Goal: Transaction & Acquisition: Subscribe to service/newsletter

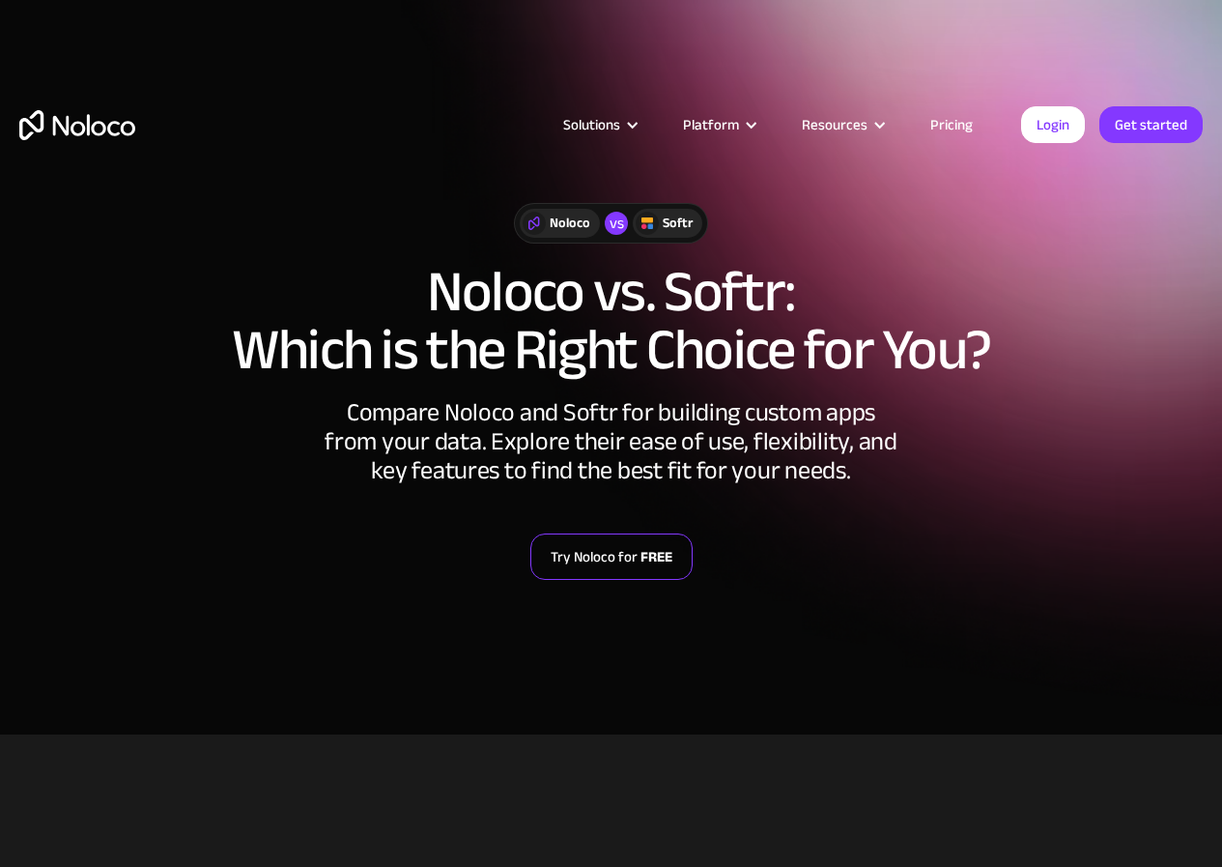
click at [632, 564] on link "Try Noloco for FREE" at bounding box center [611, 556] width 162 height 46
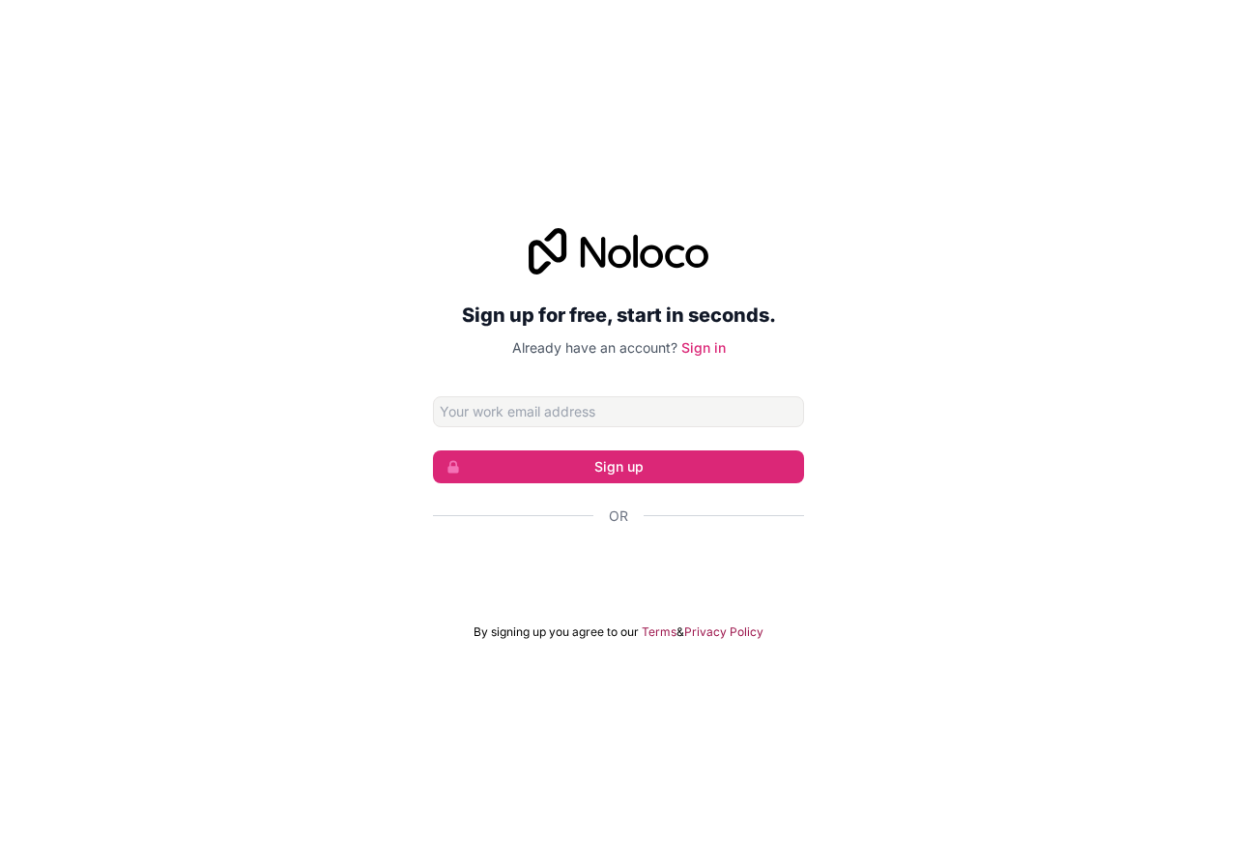
click at [583, 589] on div at bounding box center [618, 571] width 371 height 44
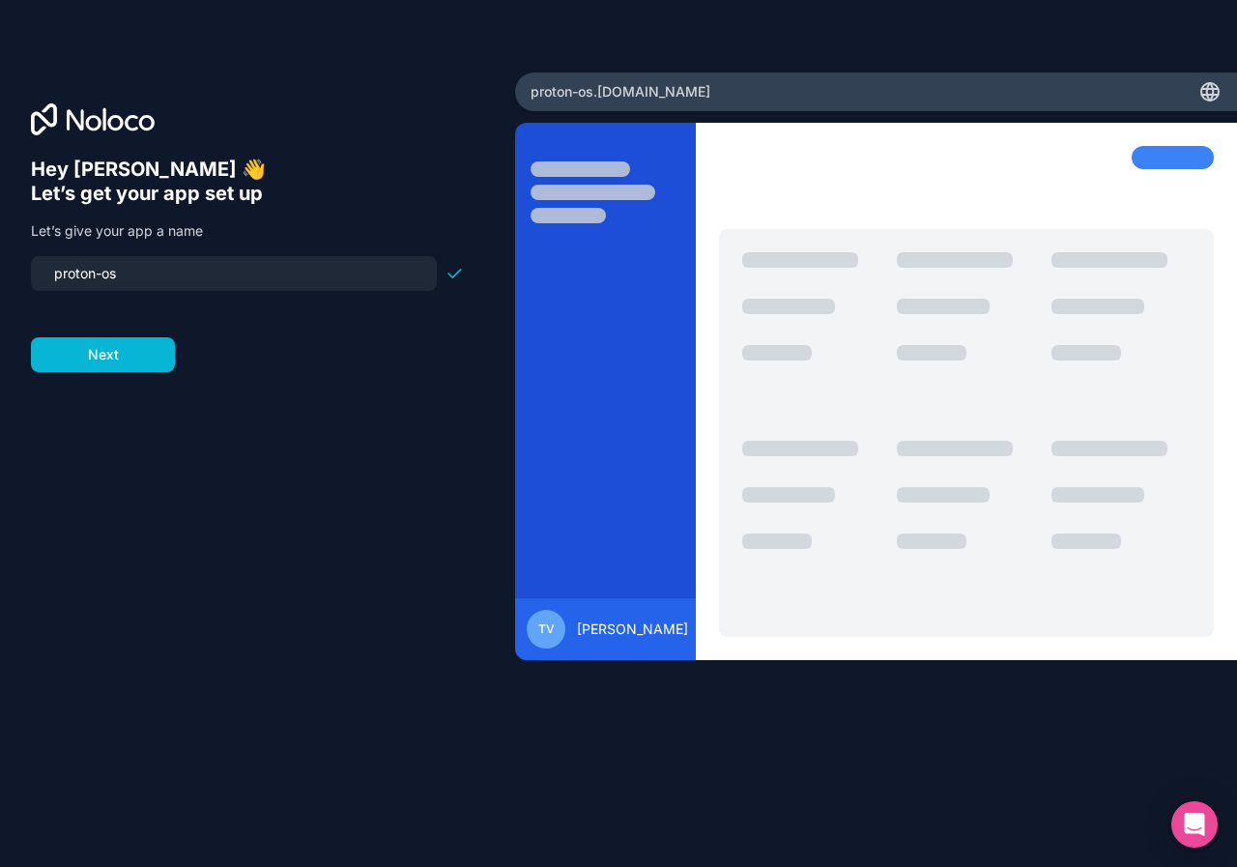
click at [198, 274] on input "proton-os" at bounding box center [234, 273] width 383 height 27
click at [677, 92] on div "proton-os .noloco.co" at bounding box center [876, 91] width 722 height 39
click at [302, 260] on input "proton-os" at bounding box center [234, 273] width 383 height 27
drag, startPoint x: 193, startPoint y: 272, endPoint x: 134, endPoint y: 207, distance: 88.3
click at [0, 246] on div "Hey Tambet 👋 Let’s get your app set up Let’s give your app a name proton-os Next" at bounding box center [257, 433] width 515 height 723
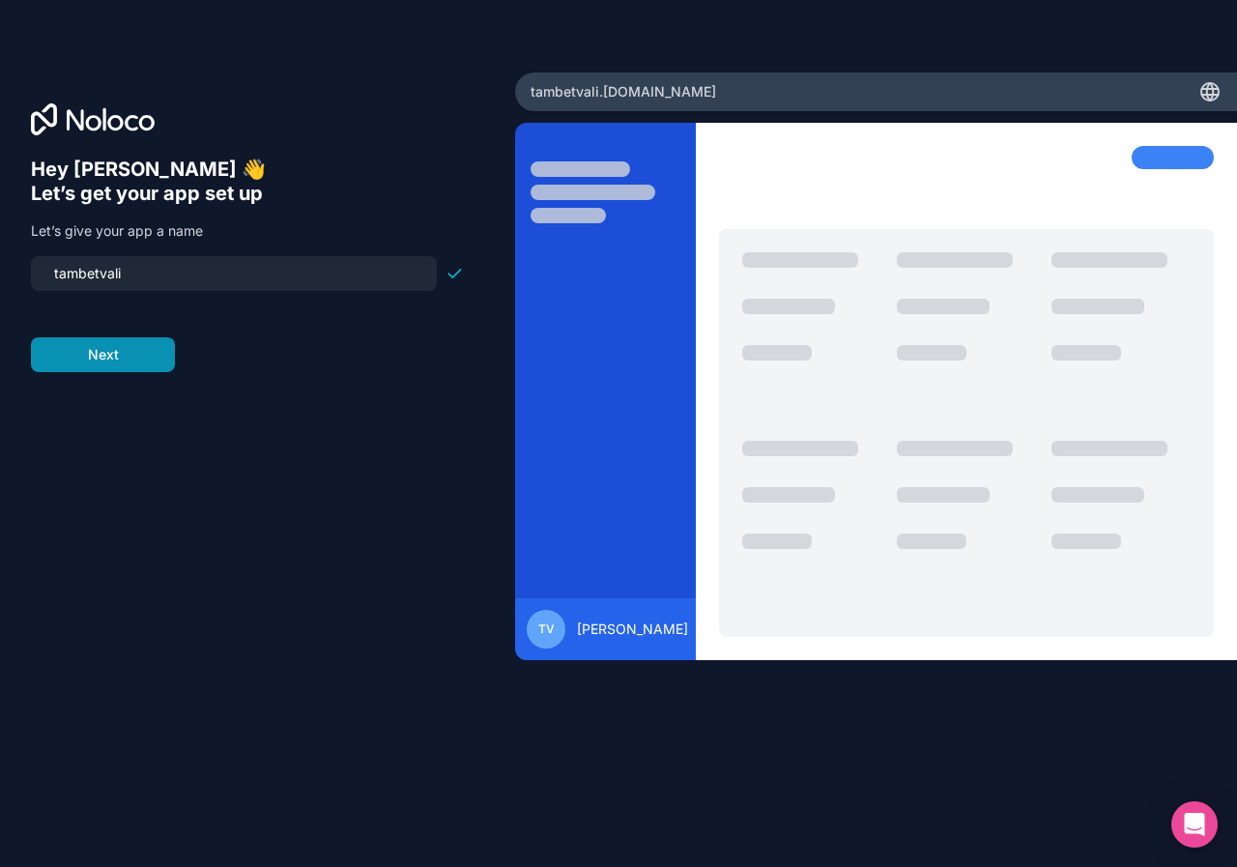
type input "tambetvali"
click at [131, 355] on button "Next" at bounding box center [103, 354] width 144 height 35
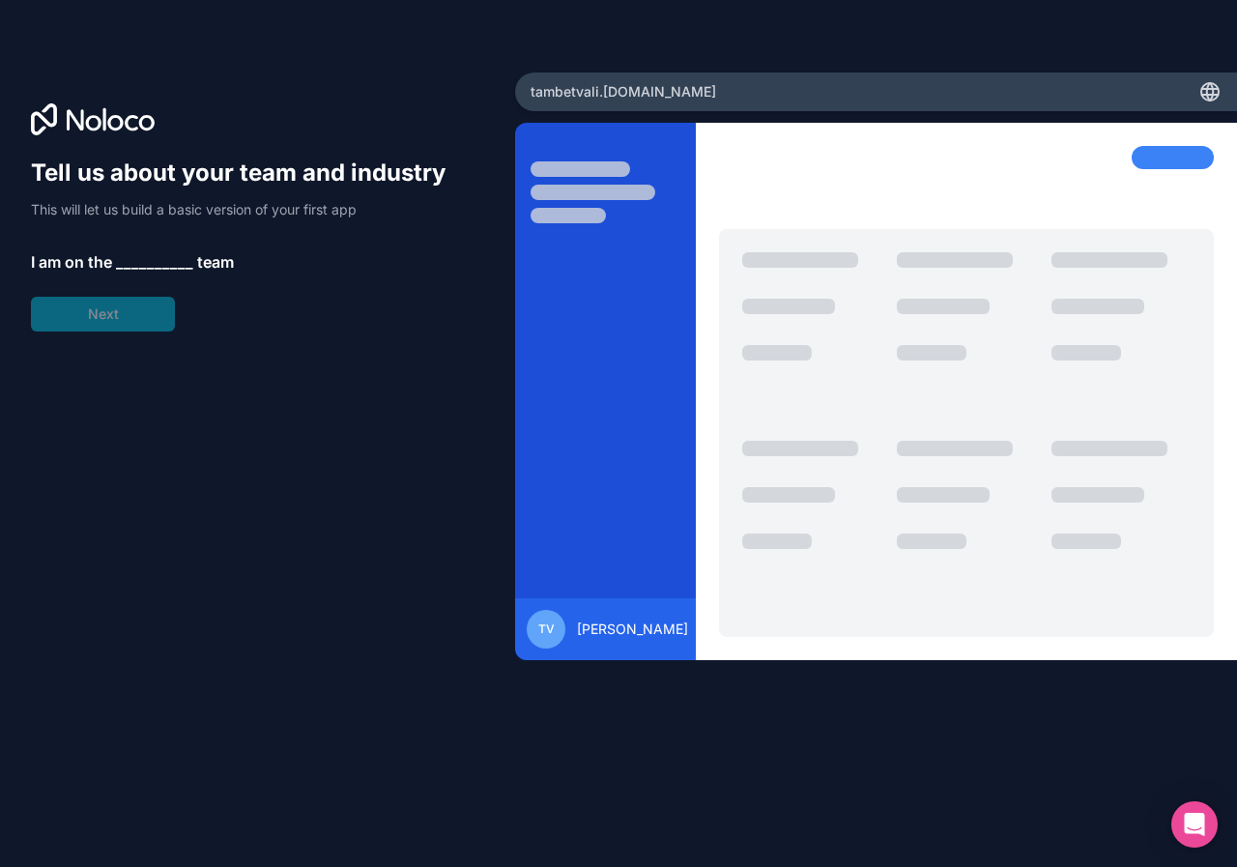
click at [166, 262] on span "__________" at bounding box center [154, 261] width 77 height 23
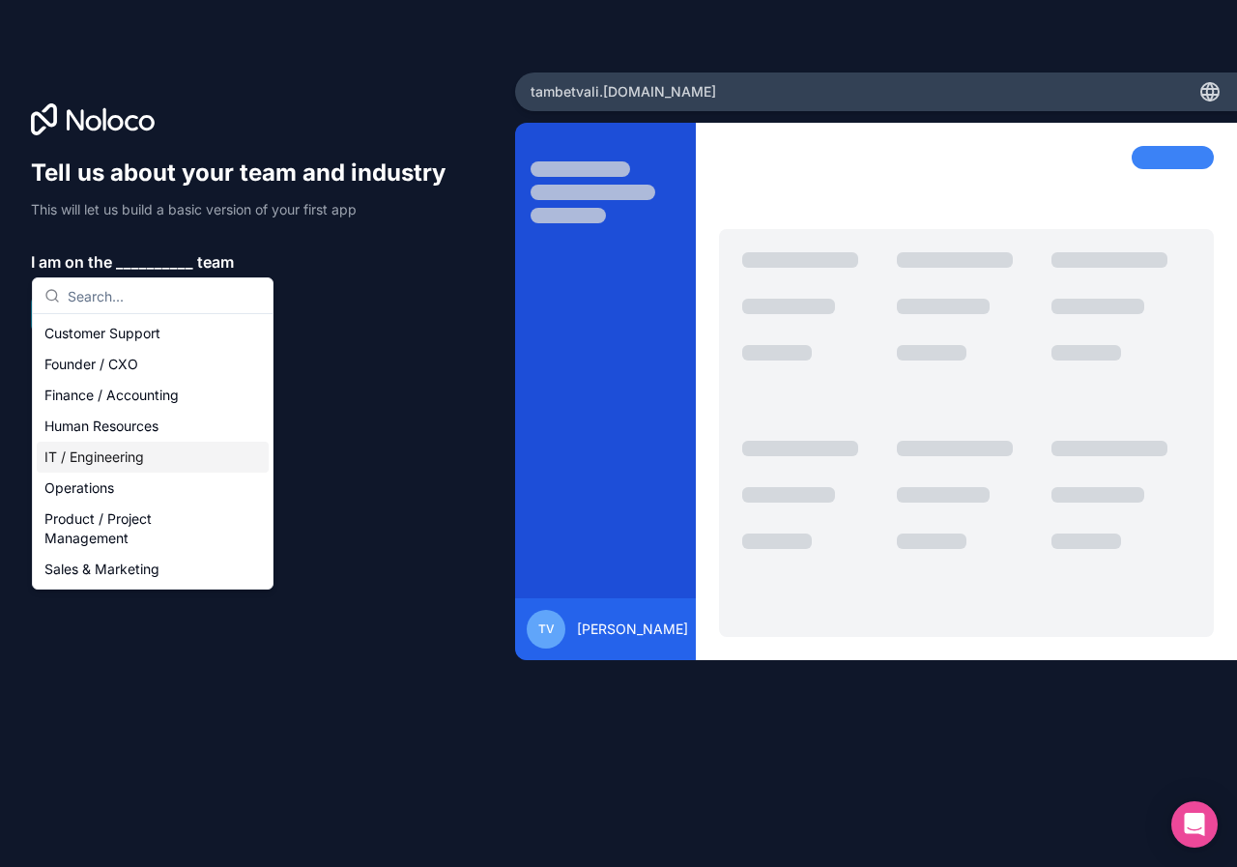
click at [158, 456] on div "IT / Engineering" at bounding box center [153, 457] width 232 height 31
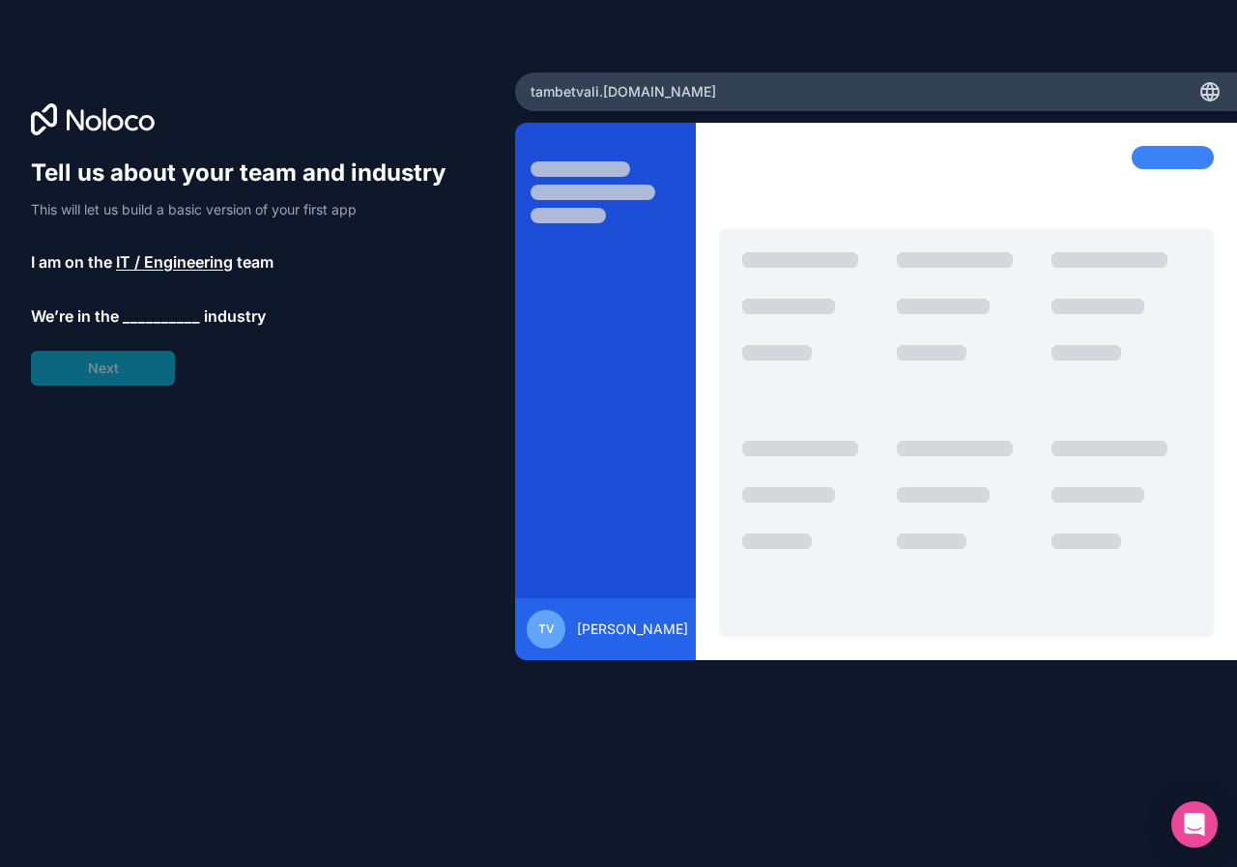
click at [139, 312] on span "__________" at bounding box center [161, 315] width 77 height 23
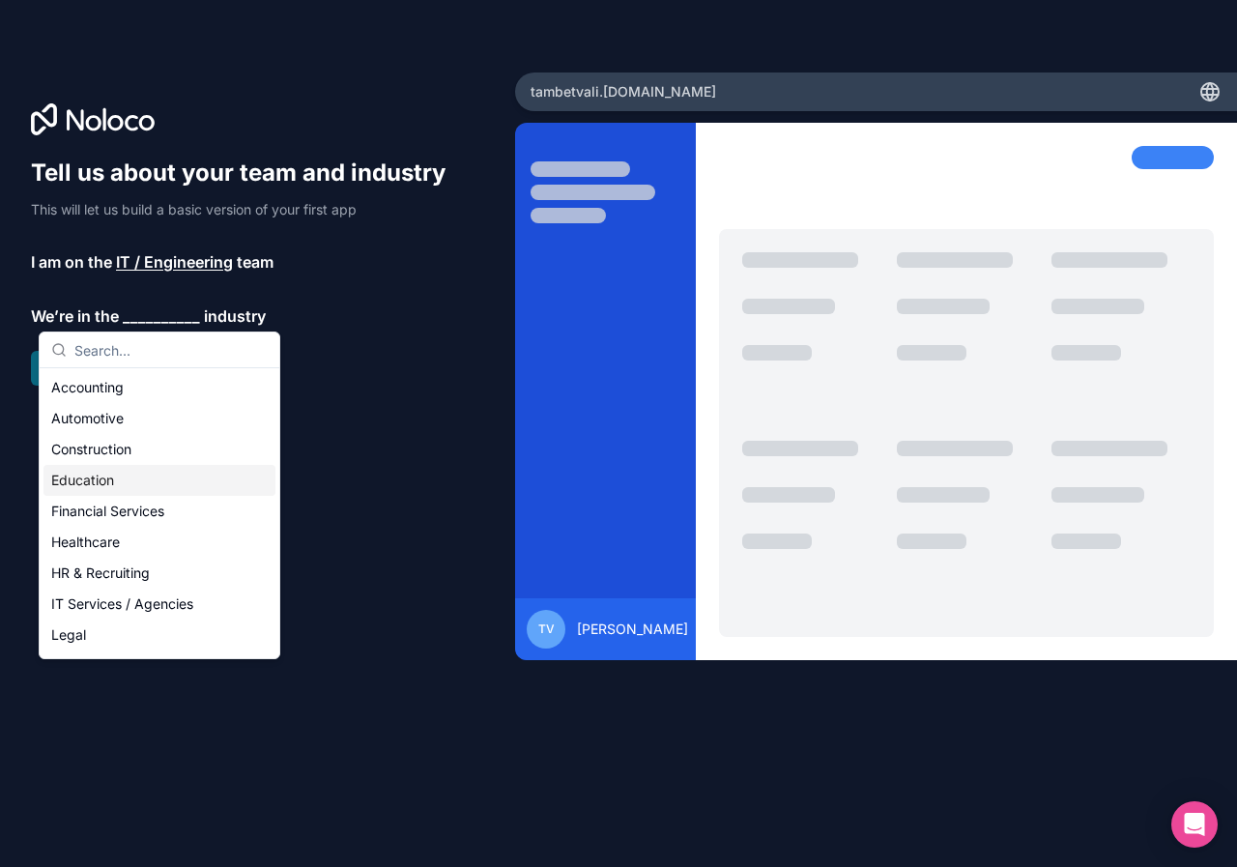
click at [181, 485] on div "Education" at bounding box center [159, 480] width 232 height 31
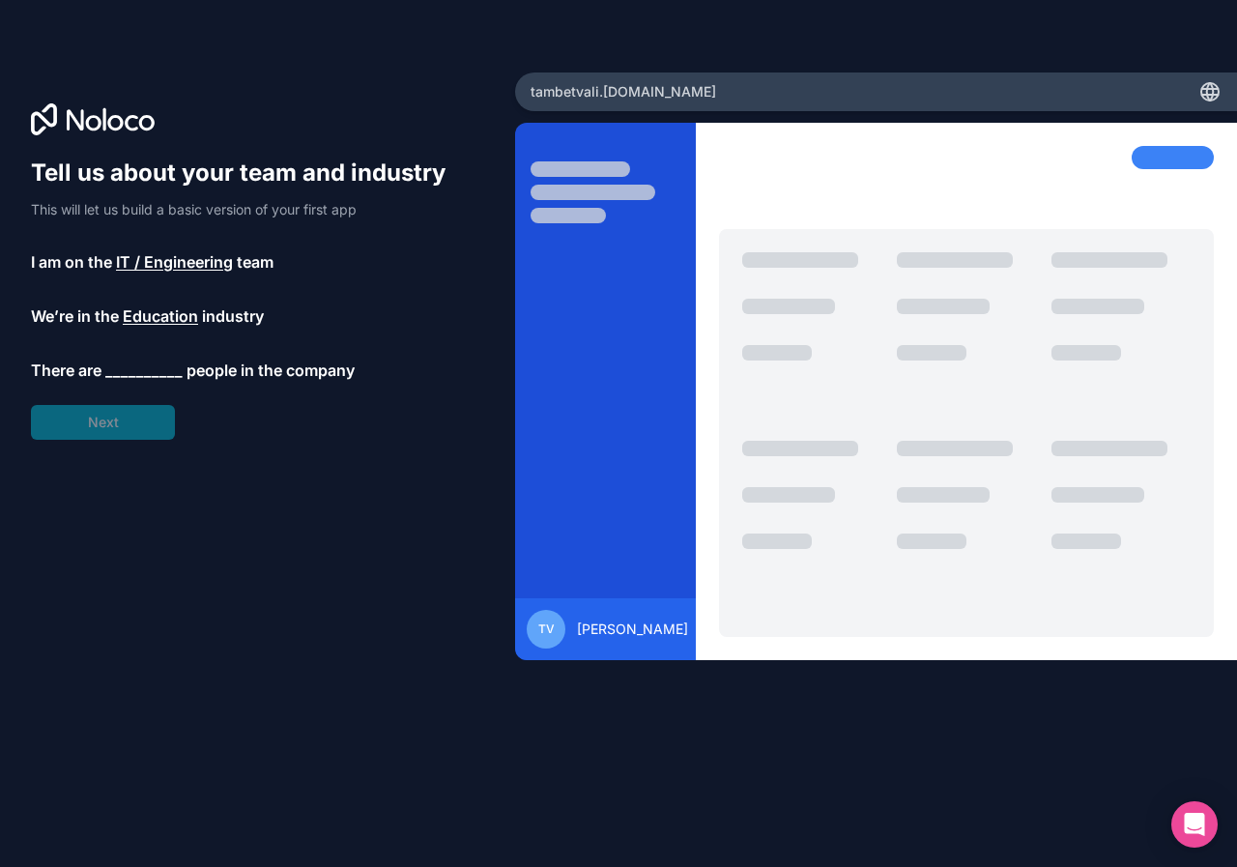
click at [130, 370] on span "__________" at bounding box center [143, 369] width 77 height 23
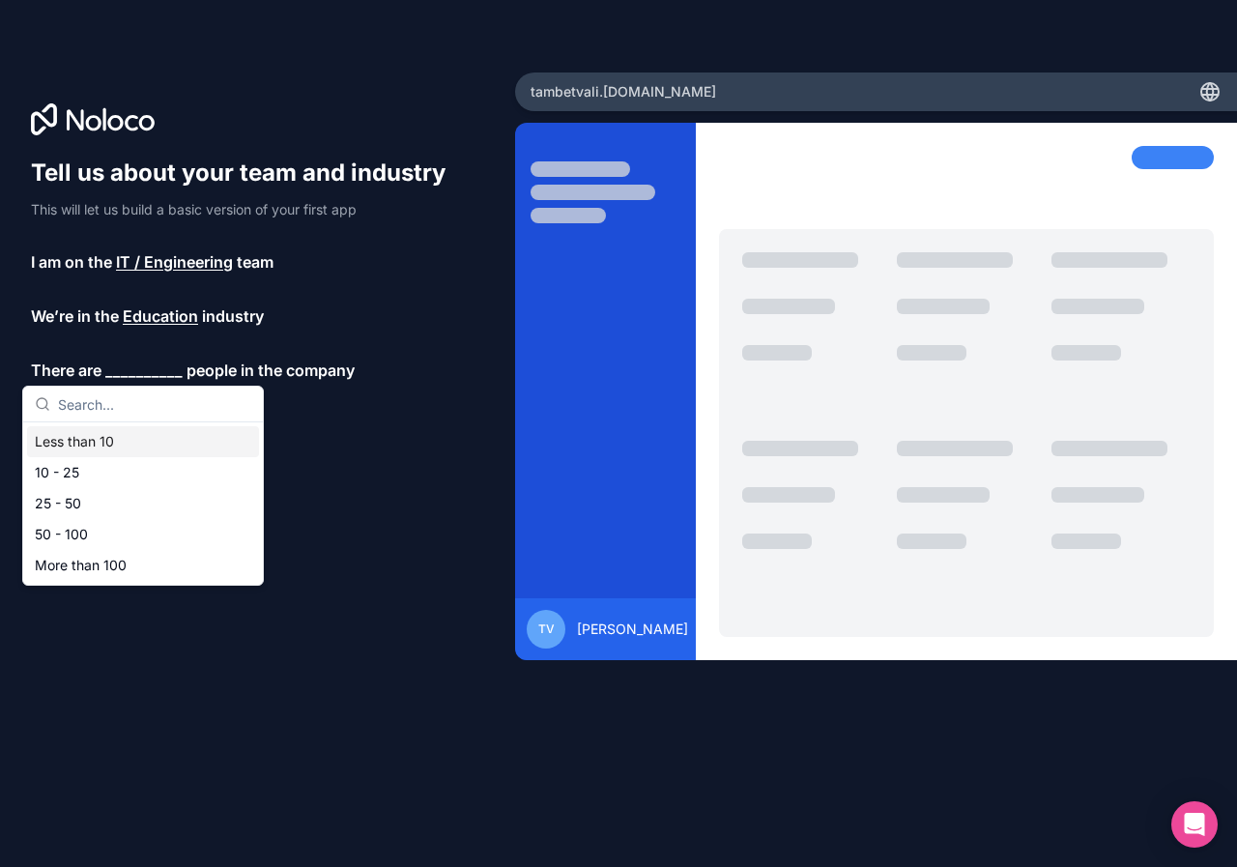
click at [107, 445] on div "Less than 10" at bounding box center [143, 441] width 232 height 31
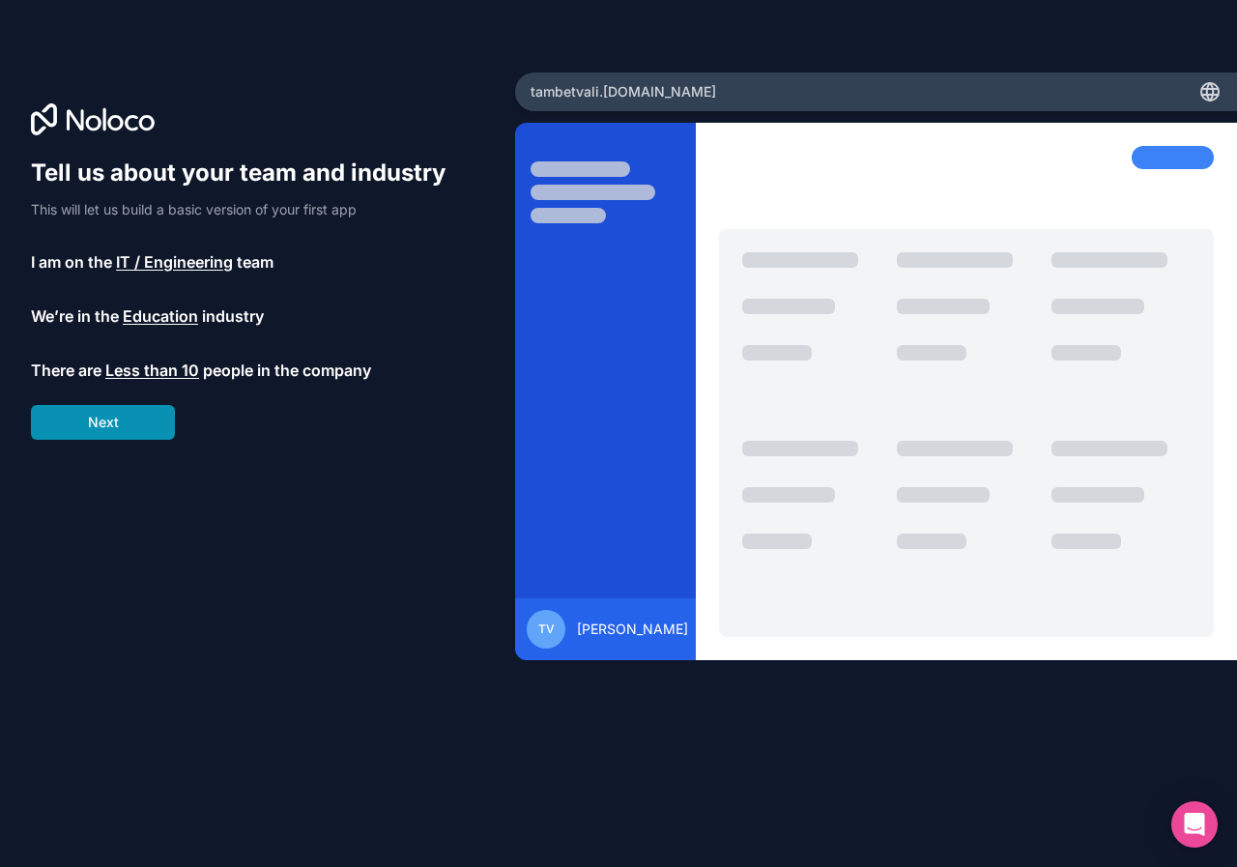
click at [116, 424] on button "Next" at bounding box center [103, 422] width 144 height 35
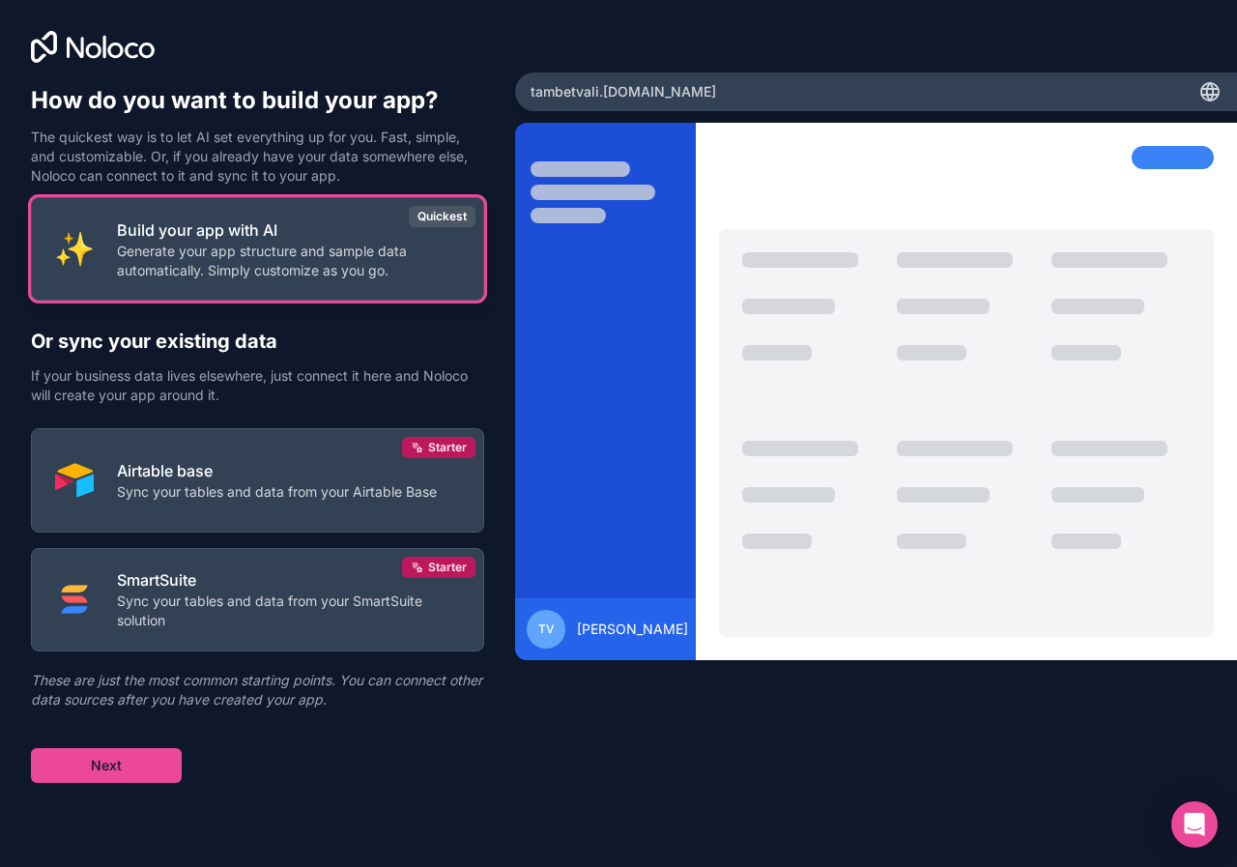
click at [298, 247] on p "Generate your app structure and sample data automatically. Simply customize as …" at bounding box center [288, 261] width 343 height 39
click at [226, 233] on p "Build your app with AI" at bounding box center [288, 229] width 343 height 23
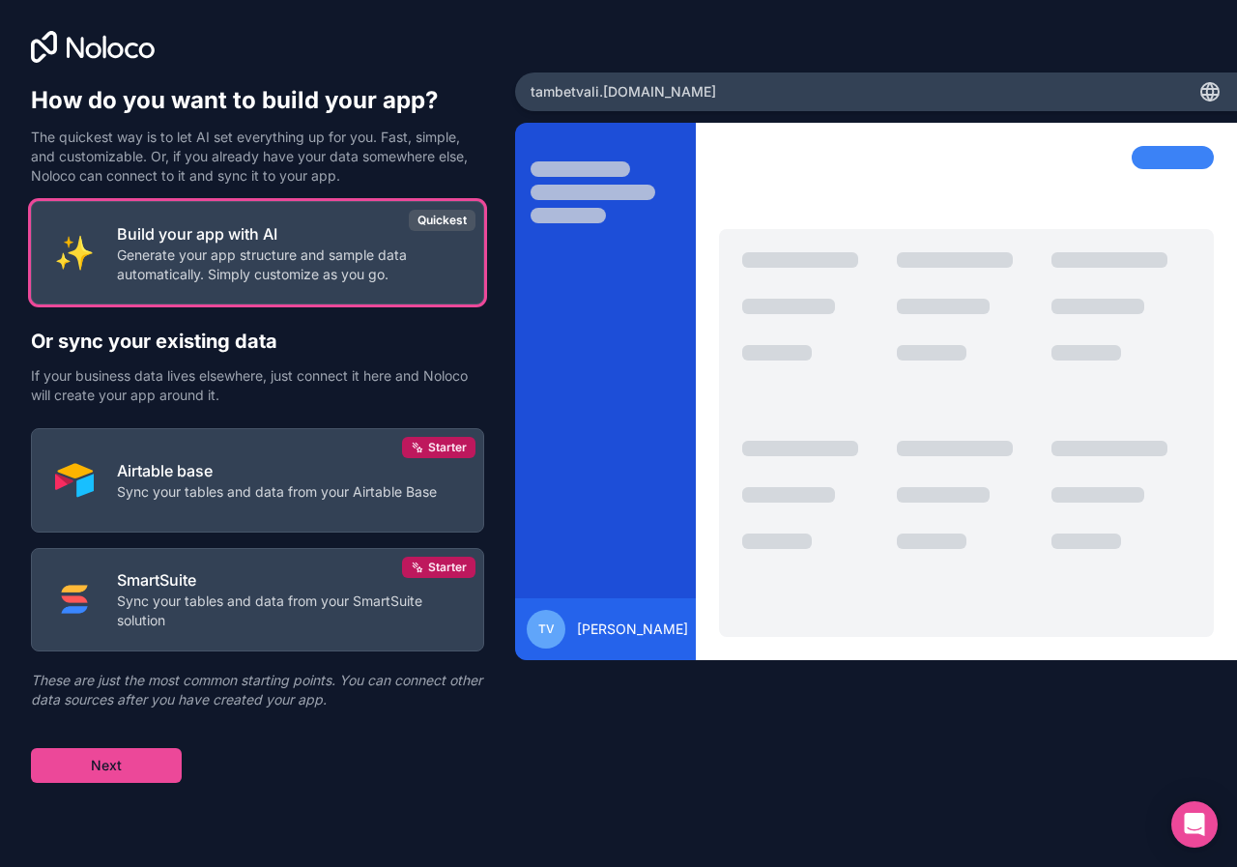
click at [867, 95] on div "tambetvali .noloco.co" at bounding box center [876, 91] width 722 height 39
click at [115, 750] on button "Next" at bounding box center [106, 765] width 151 height 35
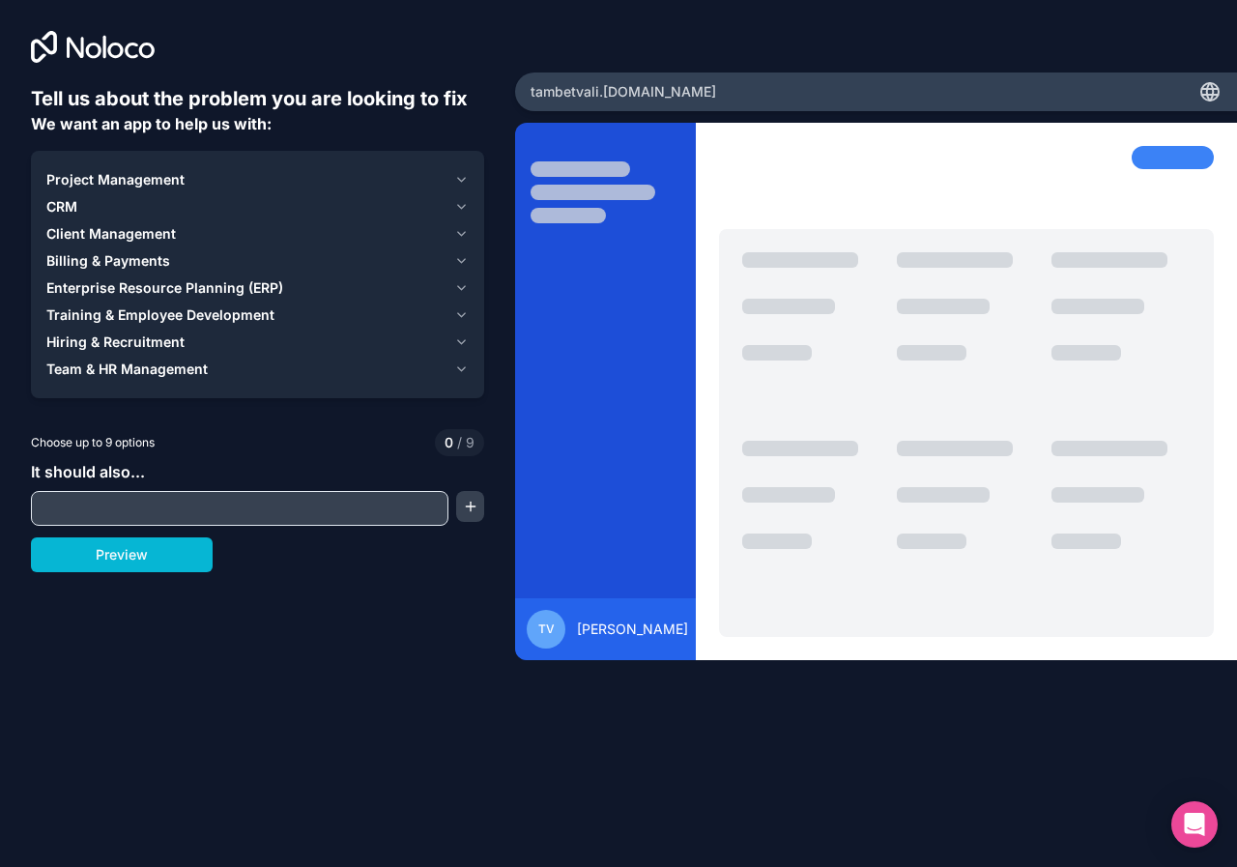
click at [153, 510] on input "text" at bounding box center [240, 508] width 408 height 27
